Goal: Ask a question: Seek information or help from site administrators or community

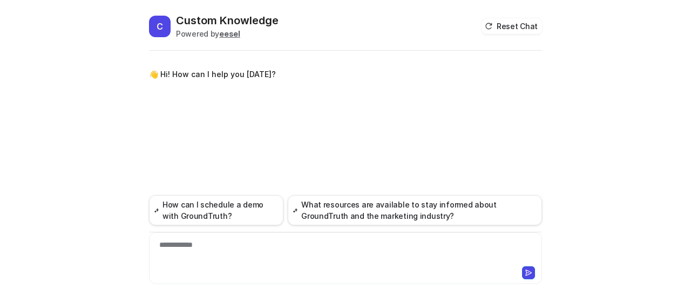
click at [232, 249] on div "**********" at bounding box center [346, 252] width 388 height 25
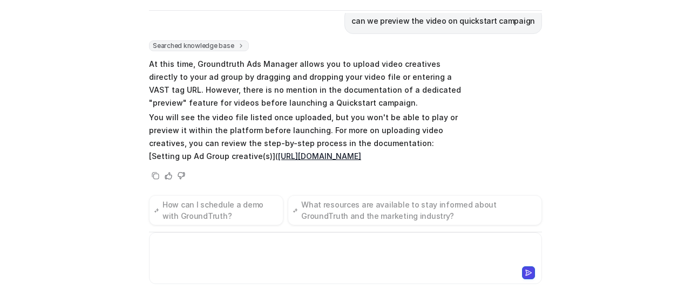
scroll to position [42, 0]
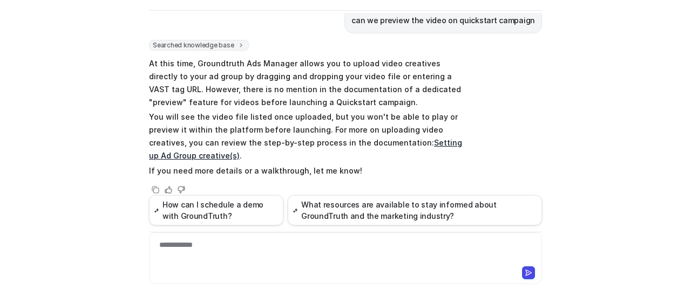
click at [598, 132] on div "C Custom Knowledge Powered by eesel Reset Chat 👋 Hi! How can I help you [DATE]?…" at bounding box center [345, 148] width 691 height 297
click at [564, 101] on div "C Custom Knowledge Powered by eesel Reset Chat 👋 Hi! How can I help you [DATE]?…" at bounding box center [345, 148] width 691 height 297
click at [594, 44] on div "C Custom Knowledge Powered by eesel Reset Chat 👋 Hi! How can I help you [DATE]?…" at bounding box center [345, 148] width 691 height 297
click at [603, 121] on div "C Custom Knowledge Powered by eesel Reset Chat 👋 Hi! How can I help you [DATE]?…" at bounding box center [345, 148] width 691 height 297
click at [604, 117] on div "C Custom Knowledge Powered by eesel Reset Chat 👋 Hi! How can I help you [DATE]?…" at bounding box center [345, 148] width 691 height 297
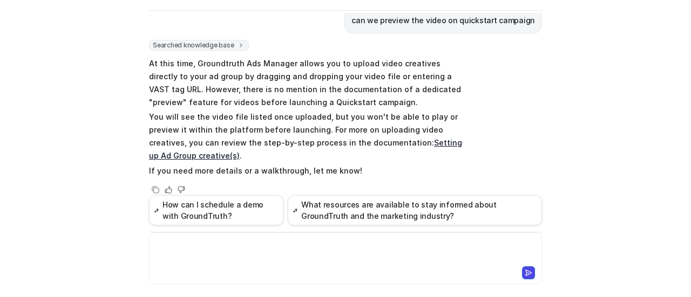
click at [274, 244] on div at bounding box center [346, 252] width 388 height 25
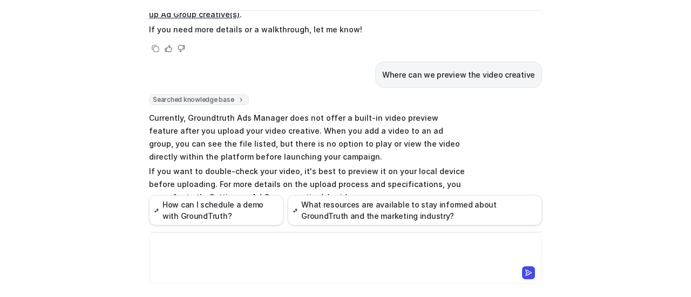
scroll to position [237, 0]
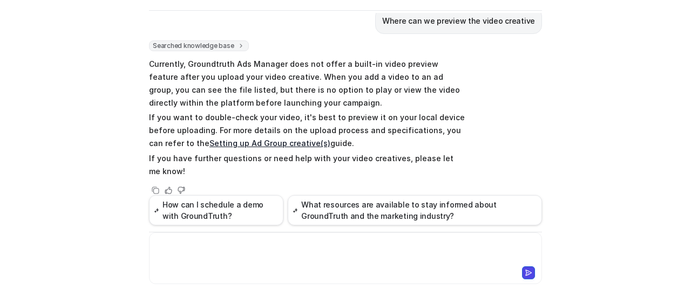
click at [286, 139] on link "Setting up Ad Group creative(s)" at bounding box center [269, 143] width 121 height 9
click at [556, 132] on div "C Custom Knowledge Powered by eesel Reset Chat 👋 Hi! How can I help you [DATE]?…" at bounding box center [345, 148] width 691 height 297
click at [553, 130] on div "C Custom Knowledge Powered by eesel Reset Chat 👋 Hi! How can I help you [DATE]?…" at bounding box center [345, 148] width 691 height 297
